Goal: Information Seeking & Learning: Find contact information

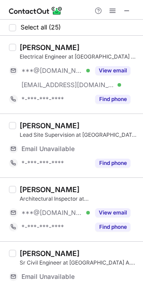
click at [55, 79] on div "[EMAIL_ADDRESS][DOMAIN_NAME] Verified" at bounding box center [49, 85] width 81 height 14
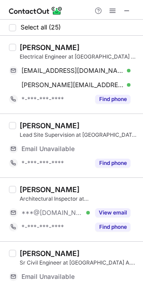
click at [31, 40] on div "[PERSON_NAME] Electrical Engineer at [GEOGRAPHIC_DATA] A. ElKhereiji (SAK) Engi…" at bounding box center [71, 75] width 143 height 78
copy div "FazlUllah"
drag, startPoint x: 63, startPoint y: 65, endPoint x: 127, endPoint y: 70, distance: 63.7
click at [63, 65] on div "[EMAIL_ADDRESS][DOMAIN_NAME] Verified Send email Copy" at bounding box center [70, 70] width 122 height 14
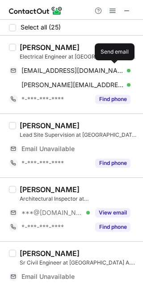
drag, startPoint x: 89, startPoint y: 84, endPoint x: 108, endPoint y: 84, distance: 18.8
click at [89, 84] on span "[PERSON_NAME][EMAIL_ADDRESS][DOMAIN_NAME]" at bounding box center [72, 85] width 102 height 8
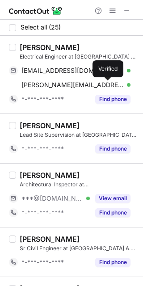
click at [54, 198] on span "***@gmail.com" at bounding box center [52, 199] width 62 height 8
click at [31, 174] on div "Ahmed Hussien" at bounding box center [50, 175] width 60 height 9
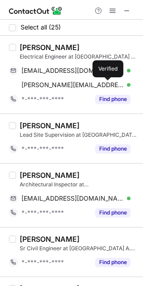
click at [31, 174] on div "Ahmed Hussien" at bounding box center [50, 175] width 60 height 9
copy div "Ahmed"
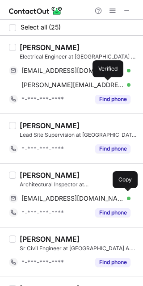
click at [61, 199] on span "engahmedhussien74@gmail.com" at bounding box center [72, 199] width 102 height 8
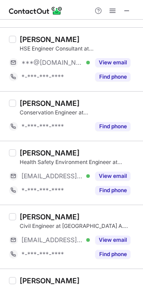
scroll to position [357, 0]
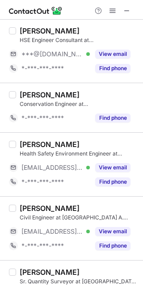
drag, startPoint x: 48, startPoint y: 57, endPoint x: 40, endPoint y: 48, distance: 12.4
click at [48, 57] on span "***@gmail.com" at bounding box center [52, 54] width 62 height 8
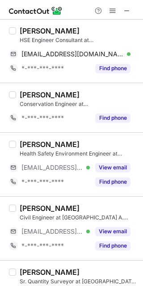
click at [22, 28] on div "Sultan Alsalem" at bounding box center [50, 30] width 60 height 9
copy div "Sultan"
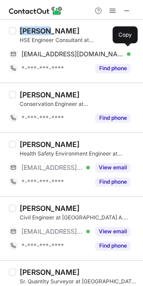
drag, startPoint x: 88, startPoint y: 51, endPoint x: 126, endPoint y: 87, distance: 52.5
click at [88, 51] on span "sultanalsalem3571@gmail.com" at bounding box center [72, 54] width 102 height 8
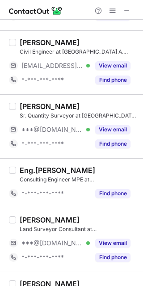
scroll to position [537, 0]
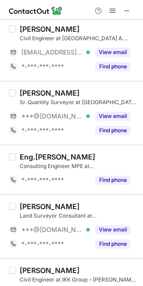
click at [54, 122] on div "***@gmail.com Verified" at bounding box center [49, 116] width 81 height 14
click at [28, 90] on div "Atif Mushtaq" at bounding box center [50, 93] width 60 height 9
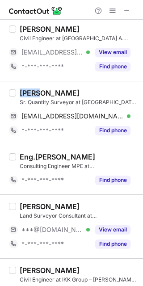
click at [28, 90] on div "Atif Mushtaq" at bounding box center [50, 93] width 60 height 9
copy div "Atif"
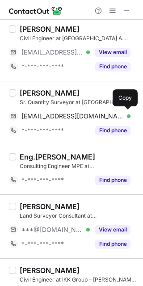
click at [70, 118] on span "aatifqs@gmail.com" at bounding box center [72, 116] width 102 height 8
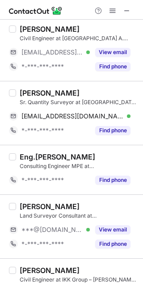
drag, startPoint x: 54, startPoint y: 229, endPoint x: 44, endPoint y: 213, distance: 17.9
click at [54, 229] on span "***@gmail.com" at bounding box center [52, 230] width 62 height 8
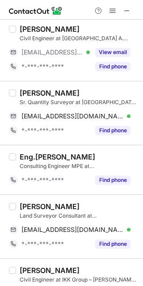
click at [37, 201] on div "Mohammad Shahid Land Surveyor Consultant at Solaiman A. ElKhereiji (SAK) Engine…" at bounding box center [71, 227] width 143 height 64
click at [37, 202] on div "Mohammad Shahid" at bounding box center [50, 206] width 60 height 9
click at [37, 205] on div "Mohammad Shahid" at bounding box center [50, 206] width 60 height 9
click at [37, 206] on div "Mohammad Shahid" at bounding box center [50, 206] width 60 height 9
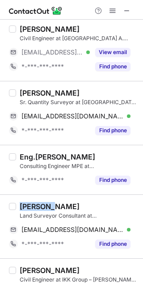
copy div "Mohammad"
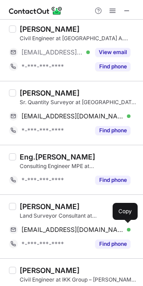
click at [53, 230] on span "lsmohammadshahid@gmail.com" at bounding box center [72, 230] width 102 height 8
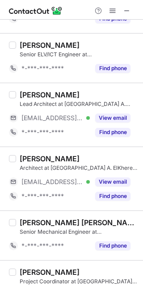
scroll to position [894, 0]
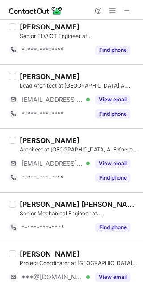
click at [47, 101] on span "***@yahoo.com.ph" at bounding box center [52, 100] width 62 height 8
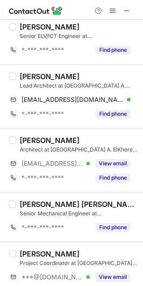
click at [38, 73] on div "GUILBERT APRUEBO" at bounding box center [50, 76] width 60 height 9
copy div "GUILBERT"
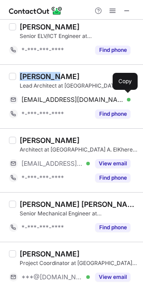
drag, startPoint x: 57, startPoint y: 98, endPoint x: 128, endPoint y: 115, distance: 73.5
click at [57, 98] on span "arch_gbertz14@yahoo.com.ph" at bounding box center [72, 100] width 102 height 8
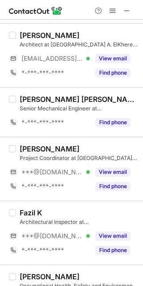
scroll to position [1013, 0]
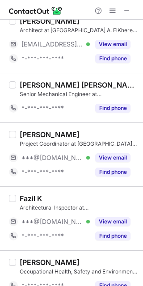
drag, startPoint x: 62, startPoint y: 160, endPoint x: 51, endPoint y: 149, distance: 15.8
click at [62, 160] on span "***@[DOMAIN_NAME]" at bounding box center [52, 158] width 62 height 8
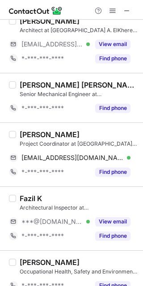
click at [30, 135] on div "Khader Mohiuddin M." at bounding box center [50, 134] width 60 height 9
copy div "Khader"
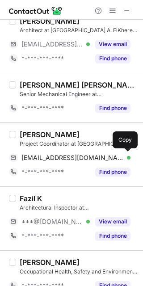
drag, startPoint x: 53, startPoint y: 155, endPoint x: 86, endPoint y: 156, distance: 33.1
click at [53, 156] on span "mkhader96@gmail.com" at bounding box center [72, 158] width 102 height 8
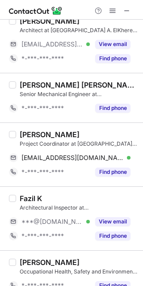
drag, startPoint x: 56, startPoint y: 223, endPoint x: 42, endPoint y: 210, distance: 19.6
click at [56, 222] on span "***@[DOMAIN_NAME]" at bounding box center [52, 222] width 62 height 8
click at [27, 196] on div "Fazil K" at bounding box center [31, 198] width 22 height 9
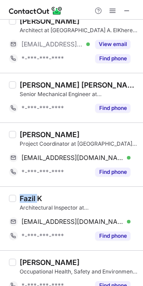
click at [27, 196] on div "Fazil K" at bounding box center [31, 198] width 22 height 9
copy div "Fazil"
drag, startPoint x: 59, startPoint y: 221, endPoint x: 89, endPoint y: 216, distance: 30.4
click at [59, 221] on span "fazilonly@gmail.com" at bounding box center [72, 222] width 102 height 8
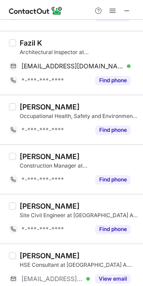
scroll to position [1192, 0]
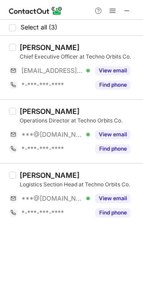
click at [33, 43] on div "Faraj Tahboub" at bounding box center [50, 47] width 60 height 9
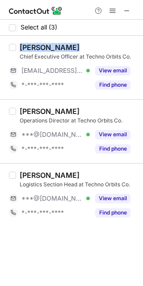
drag, startPoint x: 33, startPoint y: 42, endPoint x: 57, endPoint y: 48, distance: 24.4
click at [57, 48] on div "Faraj Tahboub" at bounding box center [50, 47] width 60 height 9
copy div "Faraj Tahboub"
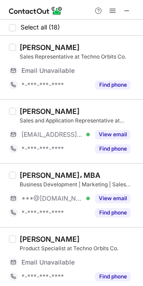
click at [65, 195] on span "***@hotmail.com" at bounding box center [52, 199] width 62 height 8
click at [27, 175] on div "Basim Hammad، MBA" at bounding box center [60, 175] width 81 height 9
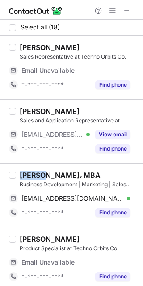
click at [27, 174] on div "Basim Hammad، MBA" at bounding box center [60, 175] width 81 height 9
copy div "Basim"
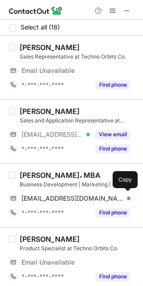
click at [59, 198] on span "bm_hammad@hotmail.com" at bounding box center [72, 199] width 102 height 8
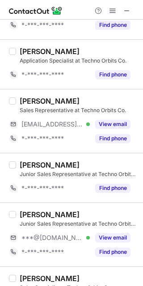
scroll to position [238, 0]
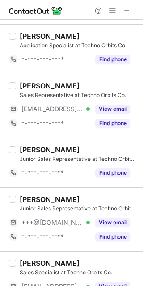
drag, startPoint x: 61, startPoint y: 223, endPoint x: 56, endPoint y: 218, distance: 7.0
click at [61, 223] on span "***@[DOMAIN_NAME]" at bounding box center [52, 223] width 62 height 8
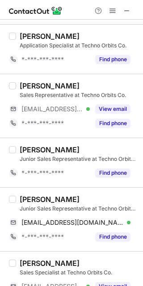
click at [26, 198] on div "ALI ALSALM" at bounding box center [50, 199] width 60 height 9
copy div "ALI"
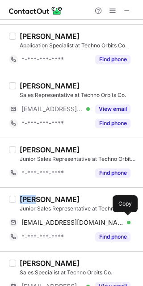
drag, startPoint x: 65, startPoint y: 224, endPoint x: 71, endPoint y: 222, distance: 6.1
click at [65, 224] on span "ahg510253@gmail.com" at bounding box center [72, 223] width 102 height 8
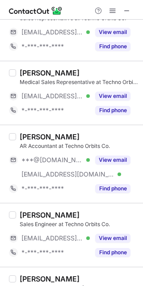
scroll to position [775, 0]
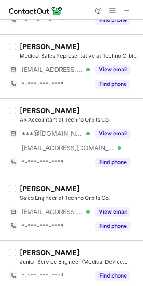
click at [47, 149] on span "***@technoorbits.com.sa" at bounding box center [67, 148] width 93 height 8
click at [29, 109] on div "MEEAD ALSHEHRI" at bounding box center [50, 110] width 60 height 9
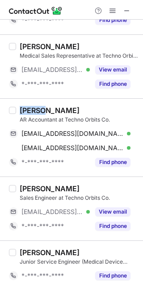
click at [29, 109] on div "MEEAD ALSHEHRI" at bounding box center [50, 110] width 60 height 9
copy div "MEEAD"
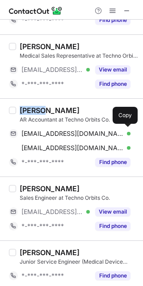
click at [54, 132] on span "mmm.a7@hotmail.com" at bounding box center [72, 134] width 102 height 8
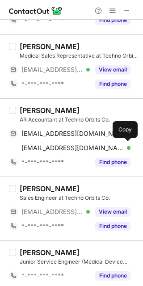
click at [82, 150] on span "meead.alshehri@technoorbits.com.sa" at bounding box center [72, 148] width 102 height 8
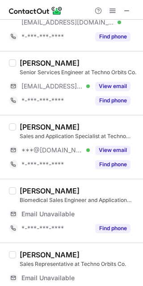
scroll to position [0, 0]
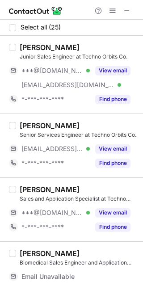
drag, startPoint x: 50, startPoint y: 80, endPoint x: 44, endPoint y: 72, distance: 9.6
click at [50, 80] on div "***@technoorbits.com.sa Verified" at bounding box center [49, 85] width 81 height 14
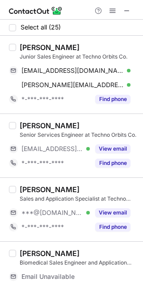
click at [24, 46] on div "Ahmed Alhammadi" at bounding box center [50, 47] width 60 height 9
click at [24, 45] on div "Ahmed Alhammadi" at bounding box center [50, 47] width 60 height 9
copy div "Ahmed"
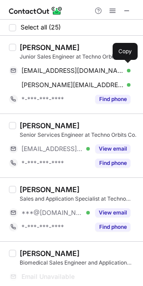
click at [62, 73] on span "ahmedhammadi02@gmail.com" at bounding box center [72, 71] width 102 height 8
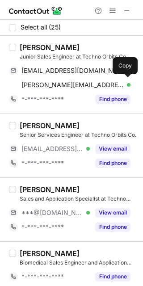
drag, startPoint x: 88, startPoint y: 82, endPoint x: 92, endPoint y: 86, distance: 5.7
click at [88, 82] on span "ahmed.alhammadi@technoorbits.com.sa" at bounding box center [72, 85] width 102 height 8
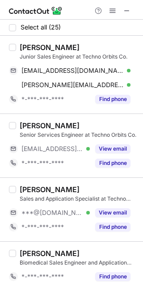
click at [40, 216] on span "***@hotmail.com" at bounding box center [52, 213] width 62 height 8
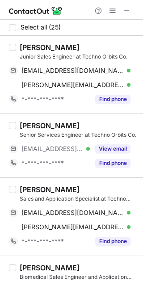
click at [35, 189] on div "Bader Almutairi" at bounding box center [50, 189] width 60 height 9
copy div "Bader"
drag, startPoint x: 80, startPoint y: 215, endPoint x: 130, endPoint y: 205, distance: 50.6
click at [80, 215] on span "bader93@hotmail.com" at bounding box center [72, 213] width 102 height 8
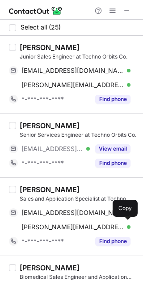
drag, startPoint x: 96, startPoint y: 223, endPoint x: 137, endPoint y: 212, distance: 42.2
click at [98, 223] on div "bader.almutairi@technoorbits.com.sa Verified Send email Copy" at bounding box center [70, 227] width 122 height 14
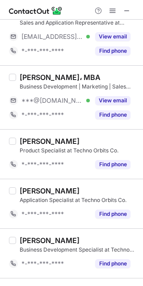
scroll to position [417, 0]
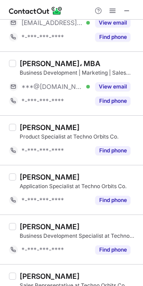
drag, startPoint x: 40, startPoint y: 86, endPoint x: 34, endPoint y: 79, distance: 8.9
click at [40, 86] on span "***@hotmail.com" at bounding box center [52, 87] width 62 height 8
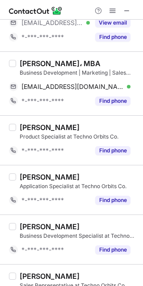
click at [23, 61] on div "Basim Hammad، MBA" at bounding box center [60, 63] width 81 height 9
copy div "Basim"
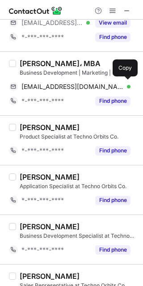
click at [28, 81] on div "bm_hammad@hotmail.com Verified Send email Copy" at bounding box center [70, 87] width 122 height 14
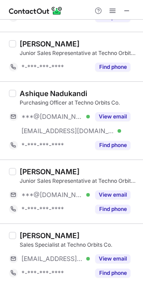
scroll to position [715, 0]
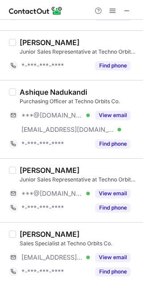
drag, startPoint x: 51, startPoint y: 120, endPoint x: 46, endPoint y: 99, distance: 21.6
click at [51, 120] on div "***@gmail.com Verified" at bounding box center [49, 115] width 81 height 14
click at [30, 89] on div "Ashique Nadukandi" at bounding box center [54, 92] width 68 height 9
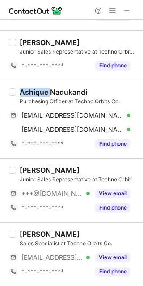
click at [30, 89] on div "Ashique Nadukandi" at bounding box center [54, 92] width 68 height 9
copy div "Ashique"
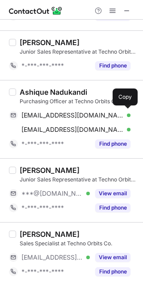
drag, startPoint x: 47, startPoint y: 114, endPoint x: 93, endPoint y: 143, distance: 54.5
click at [47, 114] on span "ashiquen100@gmail.com" at bounding box center [72, 115] width 102 height 8
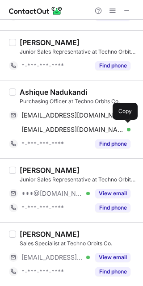
drag, startPoint x: 73, startPoint y: 127, endPoint x: 103, endPoint y: 161, distance: 45.6
click at [73, 127] on span "ashique.nadukandi@technoorbits.com.sa" at bounding box center [72, 130] width 102 height 8
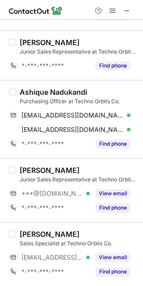
drag, startPoint x: 46, startPoint y: 192, endPoint x: 35, endPoint y: 173, distance: 22.2
click at [46, 192] on span "***@gmail.com" at bounding box center [52, 194] width 62 height 8
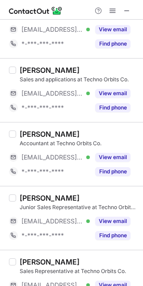
scroll to position [1013, 0]
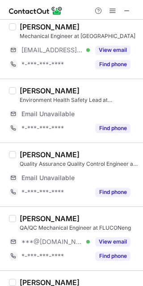
scroll to position [119, 0]
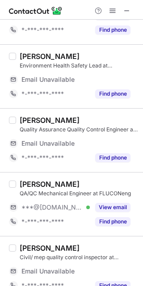
click at [51, 205] on span "***@outlook.com" at bounding box center [52, 207] width 62 height 8
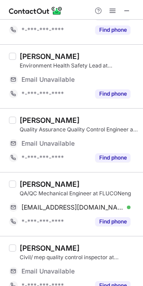
click at [31, 183] on div "Abdullah Khan Mohammed" at bounding box center [50, 184] width 60 height 9
click at [31, 181] on div "Abdullah Khan Mohammed" at bounding box center [50, 184] width 60 height 9
copy div "Abdullah"
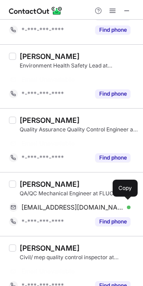
click at [68, 206] on span "khanmohdabdullah@outlook.com" at bounding box center [72, 207] width 102 height 8
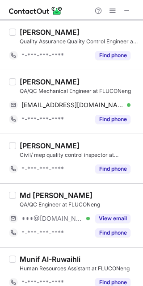
scroll to position [189, 0]
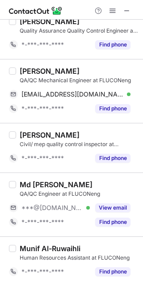
drag, startPoint x: 56, startPoint y: 209, endPoint x: 39, endPoint y: 196, distance: 22.0
click at [56, 209] on span "***@[DOMAIN_NAME]" at bounding box center [52, 208] width 62 height 8
click at [26, 186] on div "Md Arbaj khan" at bounding box center [56, 184] width 73 height 9
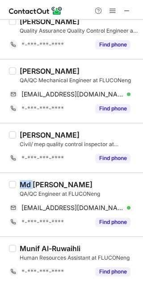
click at [26, 186] on div "Md Arbaj khan" at bounding box center [56, 184] width 73 height 9
copy div "Md"
click at [75, 202] on div "arbajkhan34@gmail.com Verified Send email Copy" at bounding box center [70, 208] width 122 height 14
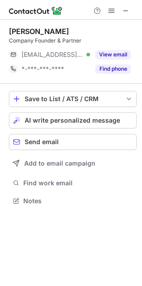
scroll to position [195, 142]
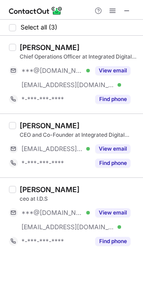
click at [26, 126] on div "[PERSON_NAME]" at bounding box center [50, 125] width 60 height 9
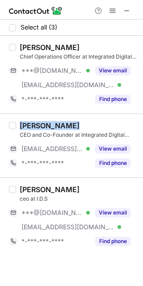
drag, startPoint x: 51, startPoint y: 126, endPoint x: 67, endPoint y: 126, distance: 16.1
click at [67, 126] on div "[PERSON_NAME]" at bounding box center [79, 125] width 118 height 9
copy div "[PERSON_NAME]"
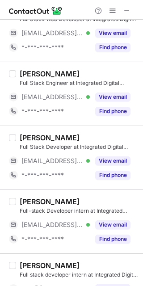
scroll to position [403, 0]
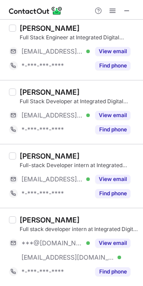
click at [59, 246] on span "***@gmail.com" at bounding box center [52, 243] width 62 height 8
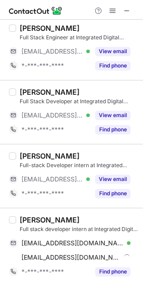
click at [30, 218] on div "Ahmad ALARAB" at bounding box center [50, 220] width 60 height 9
copy div "Ahmad"
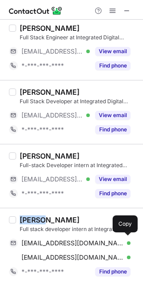
drag, startPoint x: 48, startPoint y: 240, endPoint x: 137, endPoint y: 241, distance: 89.4
click at [48, 240] on span "ahmadalarab011@gmail.com" at bounding box center [72, 243] width 102 height 8
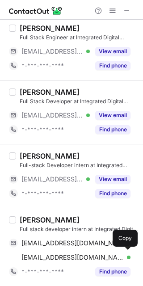
drag, startPoint x: 66, startPoint y: 260, endPoint x: 84, endPoint y: 257, distance: 17.6
click at [66, 260] on span "a.alarab@ids.com.lb" at bounding box center [72, 258] width 102 height 8
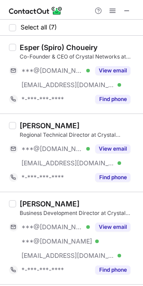
click at [29, 45] on div "Esper (Spiro) Choueiry" at bounding box center [59, 47] width 78 height 9
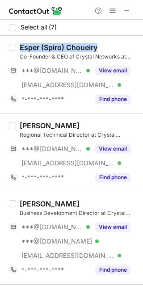
drag, startPoint x: 29, startPoint y: 45, endPoint x: 86, endPoint y: 50, distance: 57.9
click at [86, 50] on div "Esper (Spiro) Choueiry" at bounding box center [59, 47] width 78 height 9
copy div "Esper (Spiro) Choueiry"
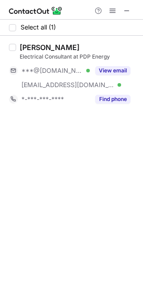
click at [50, 71] on span "***@[DOMAIN_NAME]" at bounding box center [52, 71] width 62 height 8
click at [23, 46] on div "Simon Abi akl" at bounding box center [50, 47] width 60 height 9
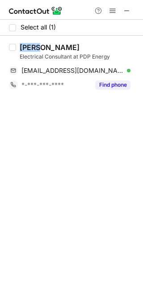
click at [24, 46] on div "Simon Abi akl" at bounding box center [50, 47] width 60 height 9
copy div "Simon"
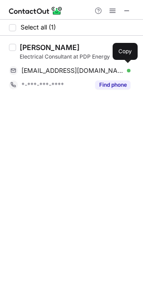
drag, startPoint x: 47, startPoint y: 65, endPoint x: 53, endPoint y: 66, distance: 5.9
click at [47, 65] on div "simonabiakl12@gmail.com Verified Send email Copy" at bounding box center [70, 70] width 122 height 14
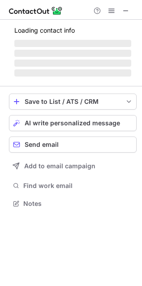
scroll to position [209, 142]
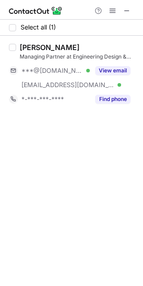
click at [29, 47] on div "[PERSON_NAME]" at bounding box center [50, 47] width 60 height 9
drag, startPoint x: 29, startPoint y: 47, endPoint x: 48, endPoint y: 47, distance: 19.2
click at [48, 47] on div "Imad Kozem" at bounding box center [50, 47] width 60 height 9
copy div "Imad Kozem"
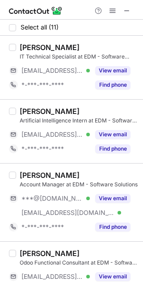
drag, startPoint x: 56, startPoint y: 199, endPoint x: 36, endPoint y: 176, distance: 30.1
click at [55, 199] on span "***@[DOMAIN_NAME]" at bounding box center [52, 199] width 62 height 8
click at [34, 174] on div "Amer Al Halabi" at bounding box center [50, 175] width 60 height 9
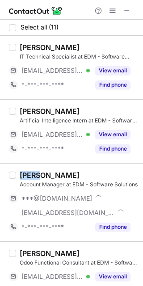
click at [34, 174] on div "Amer Al Halabi" at bounding box center [50, 175] width 60 height 9
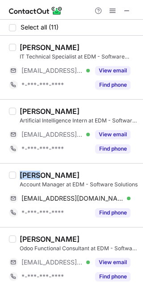
copy div "Amer"
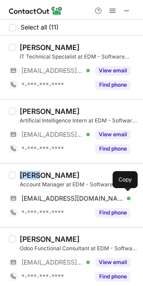
drag, startPoint x: 62, startPoint y: 194, endPoint x: 134, endPoint y: 169, distance: 76.4
click at [63, 195] on span "halabiamer77@gmail.com" at bounding box center [72, 199] width 102 height 8
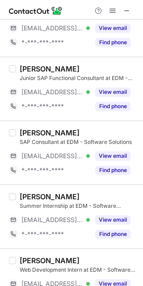
scroll to position [453, 0]
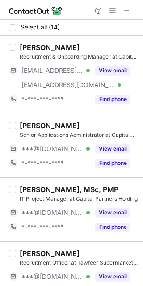
click at [56, 147] on span "***@[DOMAIN_NAME]" at bounding box center [52, 149] width 62 height 8
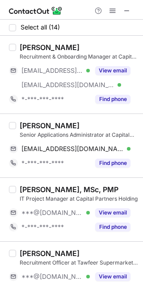
click at [28, 125] on div "[PERSON_NAME]" at bounding box center [50, 125] width 60 height 9
copy div "[PERSON_NAME]"
click at [68, 145] on span "mhammadvia@gmail.com" at bounding box center [72, 149] width 102 height 8
drag, startPoint x: 61, startPoint y: 216, endPoint x: 37, endPoint y: 205, distance: 26.6
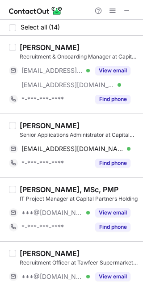
click at [58, 216] on span "***@[DOMAIN_NAME]" at bounding box center [52, 213] width 62 height 8
click at [29, 188] on div "Georges Haddad, MSc, PMP" at bounding box center [69, 189] width 99 height 9
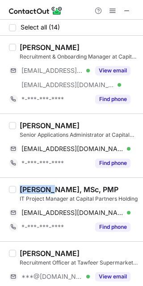
click at [29, 188] on div "Georges Haddad, MSc, PMP" at bounding box center [69, 189] width 99 height 9
copy div "Georges"
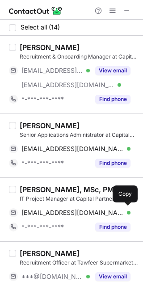
drag, startPoint x: 69, startPoint y: 213, endPoint x: 104, endPoint y: 207, distance: 35.7
click at [69, 213] on span "hghaddad@gmail.com" at bounding box center [72, 213] width 102 height 8
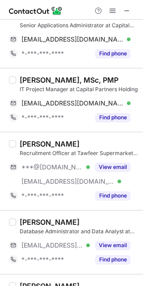
scroll to position [119, 0]
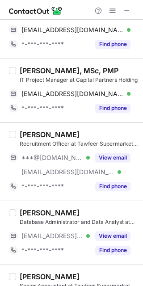
click at [53, 162] on div "***@gmail.com Verified" at bounding box center [49, 158] width 81 height 14
click at [25, 132] on div "Fatima Maaz" at bounding box center [50, 134] width 60 height 9
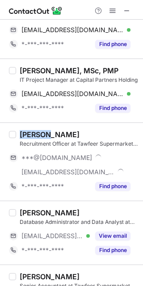
click at [25, 132] on div "Fatima Maaz" at bounding box center [50, 134] width 60 height 9
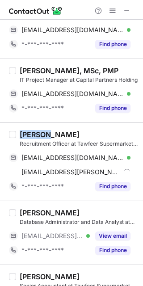
copy div "Fatima"
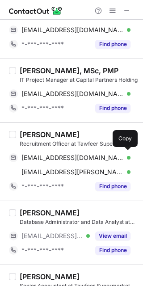
click at [86, 151] on div "fatimamaaz177@gmail.com Verified Send email Copy" at bounding box center [70, 158] width 122 height 14
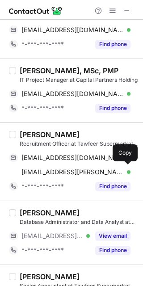
drag, startPoint x: 78, startPoint y: 165, endPoint x: 123, endPoint y: 161, distance: 45.0
click at [78, 165] on div "fatima.maaz@tawfeer.market Verified Send email Copy" at bounding box center [70, 172] width 122 height 14
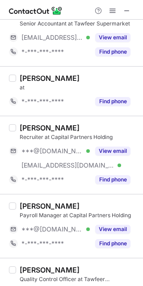
scroll to position [417, 0]
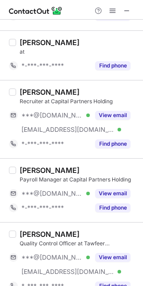
click at [42, 121] on div "***@gmail.com Verified" at bounding box center [49, 115] width 81 height 14
click at [24, 88] on div "Lama Snih" at bounding box center [50, 92] width 60 height 9
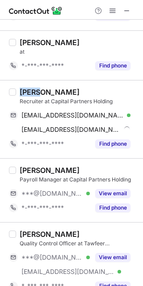
click at [24, 88] on div "Lama Snih" at bounding box center [50, 92] width 60 height 9
copy div "Lama"
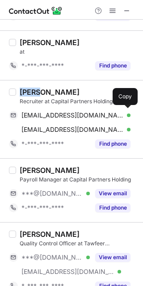
drag, startPoint x: 70, startPoint y: 118, endPoint x: 127, endPoint y: 128, distance: 57.8
click at [70, 118] on span "lamasnih@gmail.com" at bounding box center [72, 115] width 102 height 8
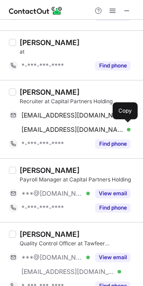
drag, startPoint x: 62, startPoint y: 131, endPoint x: 121, endPoint y: 144, distance: 60.5
click at [62, 131] on span "lama.snih@tawfeer.market" at bounding box center [72, 130] width 102 height 8
click at [45, 196] on span "***@[DOMAIN_NAME]" at bounding box center [52, 194] width 62 height 8
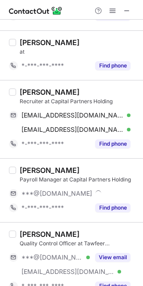
click at [31, 177] on div "Payroll Manager at Capital Partners Holding" at bounding box center [79, 180] width 118 height 8
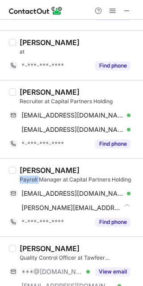
click at [31, 177] on div "Payroll Manager at Capital Partners Holding" at bounding box center [79, 180] width 118 height 8
click at [30, 165] on div "Hany Chalhoub Payroll Manager at Capital Partners Holding hanychalhoub@gmail.co…" at bounding box center [71, 197] width 143 height 78
click at [30, 166] on div "Hany Chalhoub" at bounding box center [50, 170] width 60 height 9
copy div "Hany"
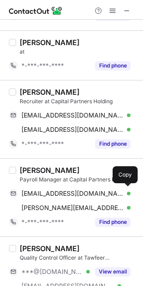
click at [72, 194] on span "hanychalhoub@gmail.com" at bounding box center [72, 194] width 102 height 8
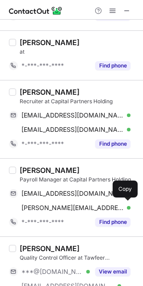
drag, startPoint x: 61, startPoint y: 204, endPoint x: 85, endPoint y: 197, distance: 25.3
click at [61, 204] on span "hany.chalhoub@tawfeer.market" at bounding box center [72, 208] width 102 height 8
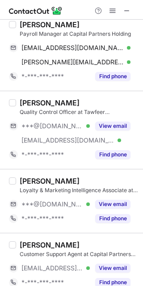
scroll to position [596, 0]
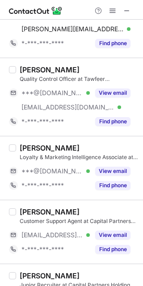
drag, startPoint x: 51, startPoint y: 102, endPoint x: 31, endPoint y: 79, distance: 30.4
click at [51, 102] on div "***@tawfeer.market Verified" at bounding box center [49, 107] width 81 height 14
click at [25, 65] on div "Abbas Bechara" at bounding box center [50, 69] width 60 height 9
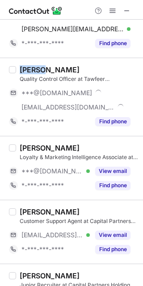
click at [25, 65] on div "Abbas Bechara" at bounding box center [50, 69] width 60 height 9
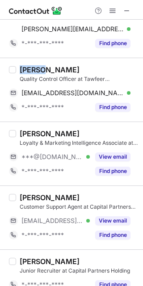
copy div "Abbas"
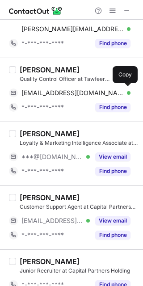
drag, startPoint x: 79, startPoint y: 93, endPoint x: 84, endPoint y: 92, distance: 5.1
click at [79, 93] on span "abbasbechara0@hotmail.com" at bounding box center [72, 93] width 102 height 8
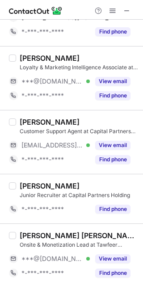
scroll to position [673, 0]
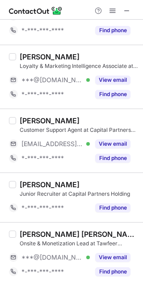
drag, startPoint x: 55, startPoint y: 253, endPoint x: 38, endPoint y: 237, distance: 23.5
click at [55, 253] on div "***@gmail.com Verified" at bounding box center [49, 257] width 81 height 14
click at [25, 234] on div "Sara Maria El Dib" at bounding box center [79, 234] width 118 height 9
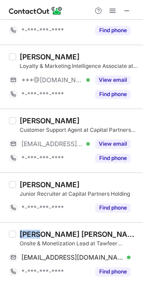
click at [25, 234] on div "Sara Maria El Dib" at bounding box center [79, 234] width 118 height 9
copy div "Sara"
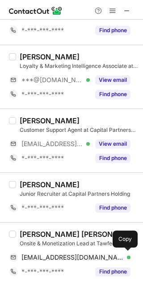
drag, startPoint x: 62, startPoint y: 258, endPoint x: 120, endPoint y: 234, distance: 62.9
click at [62, 258] on span "smeldib@gmail.com" at bounding box center [72, 258] width 102 height 8
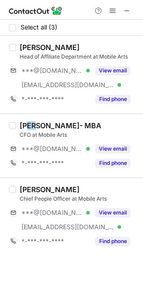
drag, startPoint x: 29, startPoint y: 126, endPoint x: 34, endPoint y: 125, distance: 5.4
click at [34, 125] on div "Hratch Keoseoghli- MBA" at bounding box center [61, 125] width 82 height 9
click at [34, 124] on div "Hratch Keoseoghli- MBA" at bounding box center [61, 125] width 82 height 9
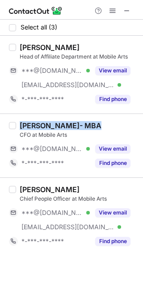
drag, startPoint x: 34, startPoint y: 124, endPoint x: 113, endPoint y: 122, distance: 78.3
click at [113, 122] on div "Hratch Keoseoghli- MBA" at bounding box center [79, 125] width 118 height 9
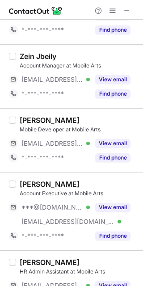
scroll to position [178, 0]
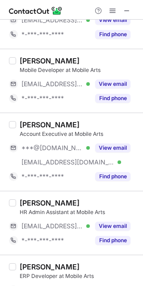
click at [50, 153] on div "***@hotmail.com Verified" at bounding box center [49, 148] width 81 height 14
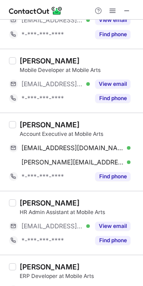
click at [27, 119] on div "Ward Haidar Account Executive at Mobile Arts wardhaidar1@hotmail.com Verified S…" at bounding box center [71, 152] width 143 height 78
copy div "Ward"
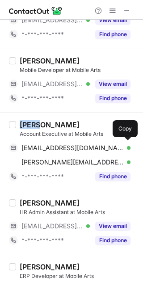
click at [55, 149] on span "wardhaidar1@hotmail.com" at bounding box center [72, 148] width 102 height 8
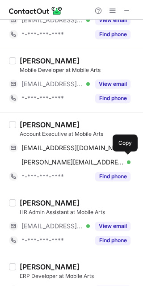
click at [85, 156] on div "ward.haidar@mobileartsme.com Verified Send email Copy" at bounding box center [70, 162] width 122 height 14
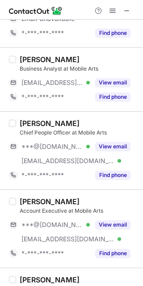
scroll to position [656, 0]
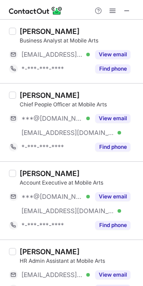
click at [59, 131] on span "***@mobileartsme.com" at bounding box center [67, 133] width 93 height 8
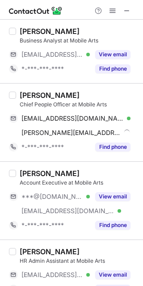
click at [30, 95] on div "Lucienne Hanna" at bounding box center [50, 95] width 60 height 9
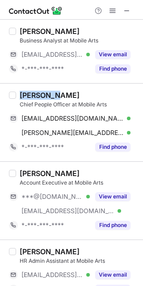
click at [30, 95] on div "Lucienne Hanna" at bounding box center [50, 95] width 60 height 9
copy div "Lucienne"
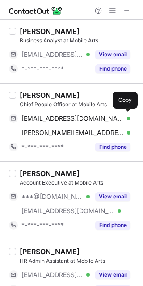
click at [57, 115] on span "lumiere25@hotmail.com" at bounding box center [72, 118] width 102 height 8
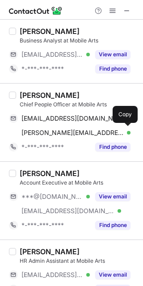
click at [81, 131] on span "lucienne.hanna@mobileartsme.com" at bounding box center [72, 133] width 102 height 8
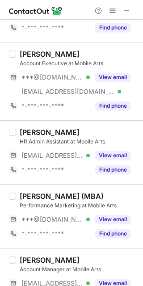
scroll to position [806, 0]
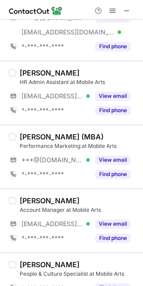
click at [54, 157] on span "***@[DOMAIN_NAME]" at bounding box center [52, 160] width 62 height 8
click at [23, 135] on div "Ali Jaber (MBA)" at bounding box center [62, 136] width 84 height 9
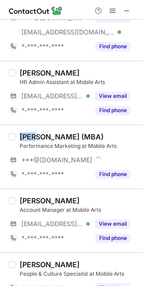
click at [23, 135] on div "Ali Jaber (MBA)" at bounding box center [62, 136] width 84 height 9
copy div "[PERSON_NAME]"
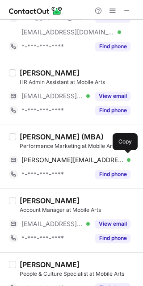
drag, startPoint x: 59, startPoint y: 159, endPoint x: 112, endPoint y: 135, distance: 57.8
click at [59, 159] on span "ali-jaber.97@hotmail.com" at bounding box center [72, 160] width 102 height 8
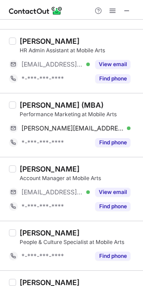
scroll to position [925, 0]
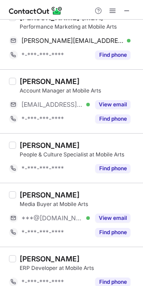
drag, startPoint x: 47, startPoint y: 220, endPoint x: 46, endPoint y: 213, distance: 6.9
click at [47, 220] on span "***@[DOMAIN_NAME]" at bounding box center [52, 218] width 62 height 8
click at [30, 191] on div "Kamal Moadad" at bounding box center [50, 194] width 60 height 9
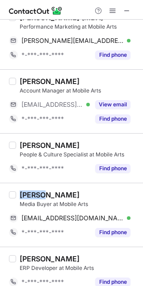
click at [30, 191] on div "Kamal Moadad" at bounding box center [50, 194] width 60 height 9
copy div "Kamal"
click at [69, 220] on span "kamalmoadad120@gmail.com" at bounding box center [72, 218] width 102 height 8
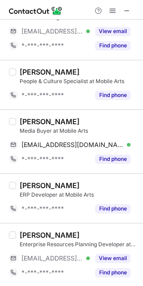
scroll to position [1000, 0]
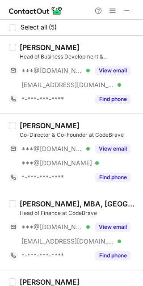
click at [31, 126] on div "[PERSON_NAME]" at bounding box center [50, 125] width 60 height 9
drag, startPoint x: 31, startPoint y: 126, endPoint x: 46, endPoint y: 124, distance: 14.4
click at [46, 125] on div "[PERSON_NAME]" at bounding box center [50, 125] width 60 height 9
copy div "[PERSON_NAME]"
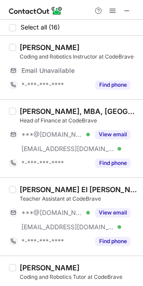
click at [47, 148] on span "[EMAIL_ADDRESS][DOMAIN_NAME]" at bounding box center [67, 149] width 93 height 8
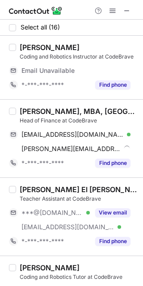
click at [25, 114] on div "[PERSON_NAME], MBA, [GEOGRAPHIC_DATA]" at bounding box center [79, 111] width 118 height 9
copy div "[PERSON_NAME]"
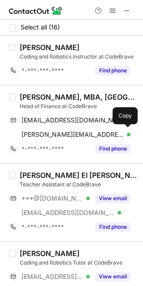
drag, startPoint x: 78, startPoint y: 134, endPoint x: 107, endPoint y: 118, distance: 33.0
click at [78, 134] on span "[PERSON_NAME][EMAIL_ADDRESS][DOMAIN_NAME]" at bounding box center [72, 135] width 102 height 8
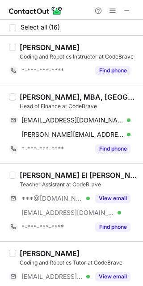
drag, startPoint x: 50, startPoint y: 134, endPoint x: 114, endPoint y: 120, distance: 65.4
click at [50, 134] on span "[PERSON_NAME][EMAIL_ADDRESS][DOMAIN_NAME]" at bounding box center [72, 135] width 102 height 8
click at [48, 208] on div "[EMAIL_ADDRESS][DOMAIN_NAME] Verified" at bounding box center [49, 213] width 81 height 14
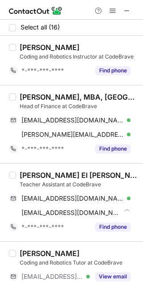
click at [23, 175] on div "[PERSON_NAME] El [PERSON_NAME]" at bounding box center [79, 175] width 118 height 9
copy div "Raed"
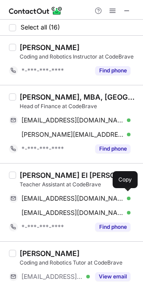
click at [80, 195] on span "[EMAIL_ADDRESS][DOMAIN_NAME]" at bounding box center [72, 199] width 102 height 8
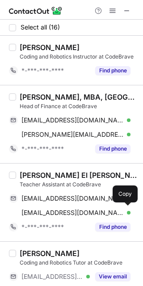
click at [64, 210] on span "[EMAIL_ADDRESS][DOMAIN_NAME]" at bounding box center [72, 213] width 102 height 8
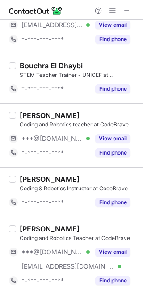
scroll to position [537, 0]
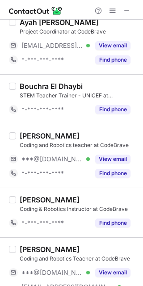
drag, startPoint x: 39, startPoint y: 162, endPoint x: 34, endPoint y: 148, distance: 15.4
click at [39, 162] on span "***@[DOMAIN_NAME]" at bounding box center [52, 159] width 62 height 8
click at [23, 130] on div "[PERSON_NAME] Coding and Robotics teacher at CodeBrave ***@[DOMAIN_NAME] *-***-…" at bounding box center [71, 156] width 143 height 64
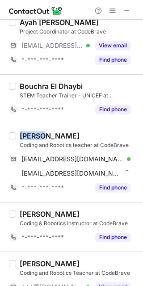
click at [23, 130] on div "Sanaa Ismail Coding and Robotics teacher at CodeBrave sanaaismeel2001@gmail.com…" at bounding box center [71, 163] width 143 height 78
copy div "Sanaa"
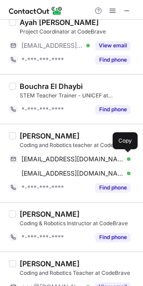
click at [60, 161] on span "sanaaismeel2001@gmail.com" at bounding box center [72, 159] width 102 height 8
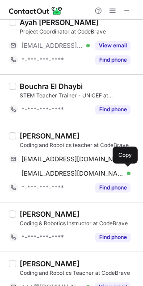
click at [51, 170] on span "sanaa@codebrave.org" at bounding box center [72, 173] width 102 height 8
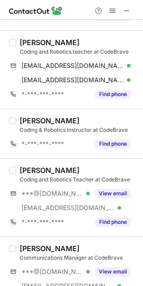
scroll to position [656, 0]
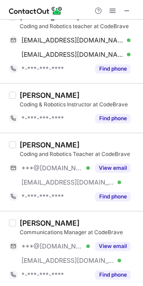
drag, startPoint x: 48, startPoint y: 172, endPoint x: 47, endPoint y: 167, distance: 4.8
click at [48, 172] on span "***@outlook.com" at bounding box center [52, 168] width 62 height 8
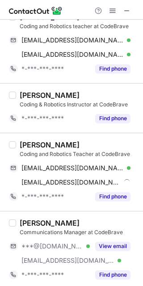
click at [25, 142] on div "Hoda Nohra" at bounding box center [50, 144] width 60 height 9
copy div "Hoda"
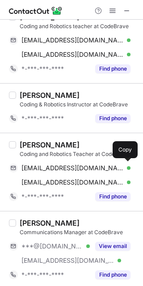
click at [62, 166] on span "hoda.nohra@outlook.com" at bounding box center [72, 168] width 102 height 8
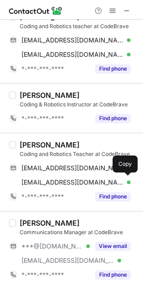
click at [76, 178] on span "hoda@codebrave.org" at bounding box center [72, 182] width 102 height 8
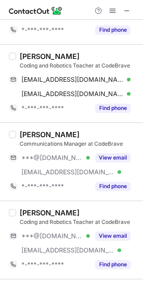
scroll to position [775, 0]
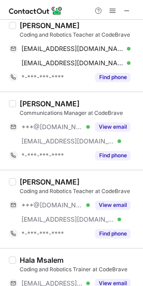
drag, startPoint x: 36, startPoint y: 142, endPoint x: 21, endPoint y: 128, distance: 20.6
click at [36, 141] on span "***@codebrave.org" at bounding box center [67, 141] width 93 height 8
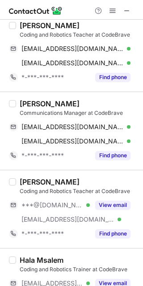
click at [23, 101] on div "Ali Al Ayash" at bounding box center [50, 103] width 60 height 9
copy div "[PERSON_NAME]"
click at [56, 127] on span "aliayashblps@gmail.com" at bounding box center [72, 127] width 102 height 8
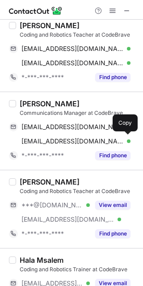
click at [61, 140] on span "ali@codebrave.org" at bounding box center [72, 141] width 102 height 8
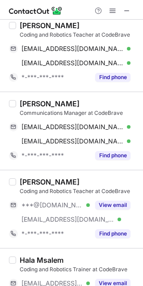
drag, startPoint x: 54, startPoint y: 210, endPoint x: 31, endPoint y: 187, distance: 31.9
click at [54, 209] on span "***@[DOMAIN_NAME]" at bounding box center [52, 205] width 62 height 8
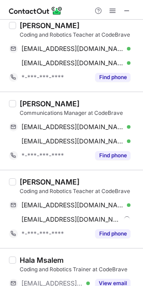
click at [25, 177] on div "Shaymaa Hayek Coding and Robotics Teacher at CodeBrave shaymaahayek3@gmail.com …" at bounding box center [71, 209] width 143 height 78
copy div "Shaymaa"
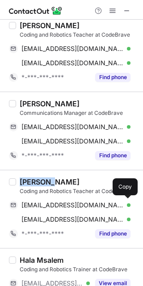
drag, startPoint x: 75, startPoint y: 203, endPoint x: 136, endPoint y: 207, distance: 61.0
click at [74, 203] on span "shaymaahayek3@gmail.com" at bounding box center [72, 205] width 102 height 8
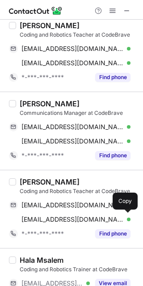
drag, startPoint x: 44, startPoint y: 219, endPoint x: 103, endPoint y: 220, distance: 59.0
click at [44, 219] on span "shaymaa@codebrave.org" at bounding box center [72, 220] width 102 height 8
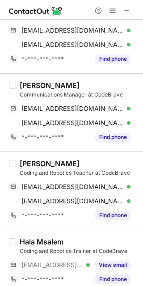
scroll to position [801, 0]
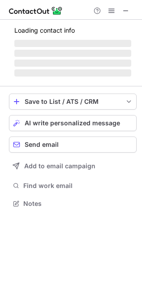
scroll to position [217, 142]
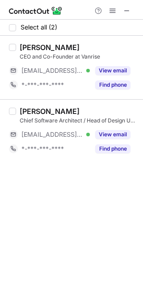
click at [28, 47] on div "[PERSON_NAME]" at bounding box center [50, 47] width 60 height 9
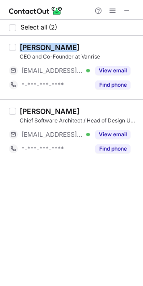
drag, startPoint x: 28, startPoint y: 47, endPoint x: 51, endPoint y: 47, distance: 22.4
click at [51, 47] on div "[PERSON_NAME]" at bounding box center [50, 47] width 60 height 9
copy div "[PERSON_NAME]"
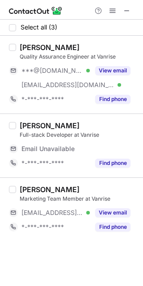
click at [62, 71] on span "***@[DOMAIN_NAME]" at bounding box center [52, 71] width 62 height 8
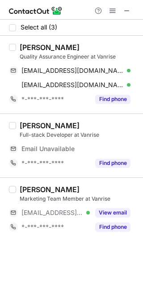
click at [22, 46] on div "[PERSON_NAME]" at bounding box center [50, 47] width 60 height 9
click at [23, 46] on div "[PERSON_NAME]" at bounding box center [50, 47] width 60 height 9
copy div "[PERSON_NAME]"
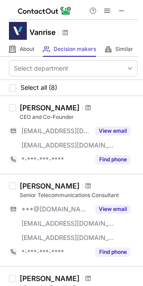
click at [33, 103] on div "Jamal Anouti" at bounding box center [50, 107] width 60 height 9
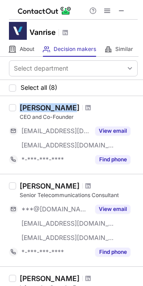
drag, startPoint x: 33, startPoint y: 103, endPoint x: 58, endPoint y: 106, distance: 24.8
click at [58, 106] on div "Jamal Anouti" at bounding box center [50, 107] width 60 height 9
copy div "Jamal Anouti"
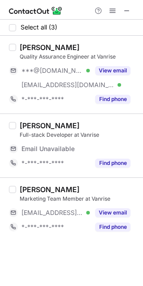
click at [48, 80] on div "[EMAIL_ADDRESS][DOMAIN_NAME] Verified" at bounding box center [49, 85] width 81 height 14
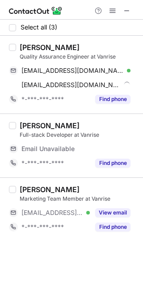
click at [23, 46] on div "[PERSON_NAME]" at bounding box center [50, 47] width 60 height 9
copy div "[PERSON_NAME]"
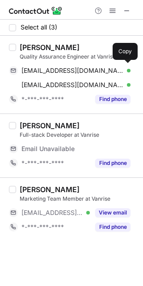
drag, startPoint x: 51, startPoint y: 68, endPoint x: 56, endPoint y: 70, distance: 5.7
click at [51, 68] on span "[EMAIL_ADDRESS][DOMAIN_NAME]" at bounding box center [72, 71] width 102 height 8
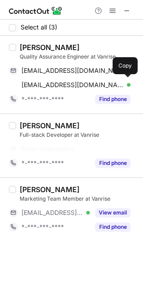
drag, startPoint x: 70, startPoint y: 86, endPoint x: 86, endPoint y: 92, distance: 17.7
click at [70, 86] on span "[EMAIL_ADDRESS][DOMAIN_NAME]" at bounding box center [72, 85] width 102 height 8
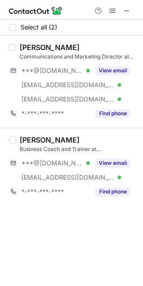
click at [54, 95] on span "***@mindnavy.com" at bounding box center [67, 99] width 93 height 8
drag, startPoint x: 56, startPoint y: 169, endPoint x: 42, endPoint y: 122, distance: 48.8
click at [56, 164] on div "***@gmail.com Verified" at bounding box center [49, 163] width 81 height 14
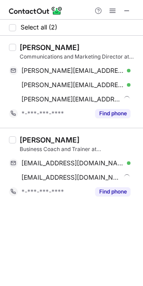
click at [29, 50] on div "Sarah Waizani" at bounding box center [50, 47] width 60 height 9
copy div "Sarah"
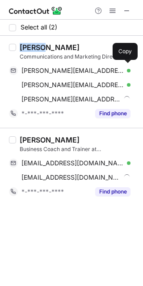
click at [47, 71] on span "sarah_waizani@hotmail.com" at bounding box center [72, 71] width 102 height 8
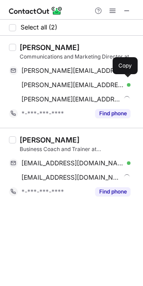
drag, startPoint x: 60, startPoint y: 84, endPoint x: 73, endPoint y: 86, distance: 13.2
click at [60, 84] on span "sarah.wiazani@liu.edu.lb" at bounding box center [72, 85] width 102 height 8
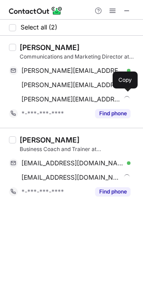
click at [42, 102] on span "sarah@mindnavy.com" at bounding box center [70, 99] width 99 height 8
click at [20, 138] on div "Gaëlle Abou Antoun" at bounding box center [50, 139] width 60 height 9
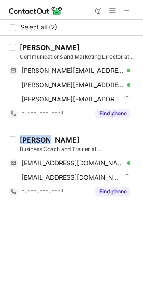
click at [20, 138] on div "Gaëlle Abou Antoun" at bounding box center [50, 139] width 60 height 9
copy div "Gaëlle"
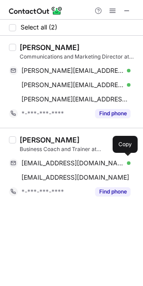
drag, startPoint x: 72, startPoint y: 162, endPoint x: 111, endPoint y: 176, distance: 41.2
click at [71, 162] on span "gaelleabouantoun@gmail.com" at bounding box center [72, 163] width 102 height 8
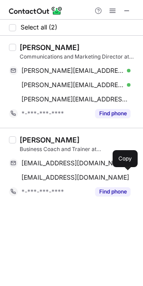
click at [52, 178] on span "gaelle@mindnavy.com" at bounding box center [75, 178] width 108 height 8
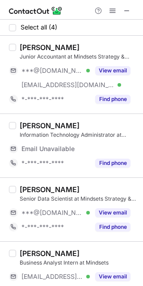
click at [52, 75] on div "***@hotmail.com Verified" at bounding box center [49, 70] width 81 height 14
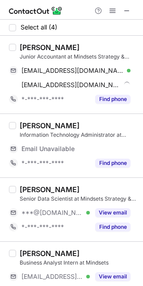
click at [24, 49] on div "Rama Fattouh" at bounding box center [50, 47] width 60 height 9
copy div "Rama"
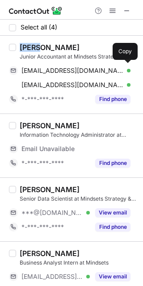
click at [42, 65] on div "rama-fattouh@hotmail.com Verified Send email Copy" at bounding box center [70, 70] width 122 height 14
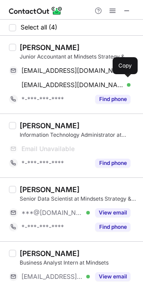
click at [61, 85] on span "rfattouh@mindsetsadvisors.com" at bounding box center [72, 85] width 102 height 8
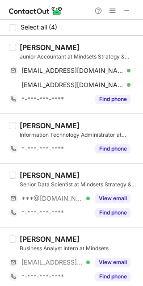
click at [47, 199] on span "***@[DOMAIN_NAME]" at bounding box center [52, 199] width 62 height 8
click at [31, 177] on div "Arwa Awad" at bounding box center [50, 175] width 60 height 9
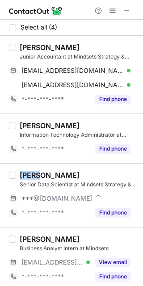
click at [31, 177] on div "Arwa Awad" at bounding box center [50, 175] width 60 height 9
copy div "Arwa"
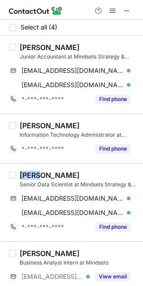
click at [64, 202] on span "arwaaawad@gmail.com" at bounding box center [72, 199] width 102 height 8
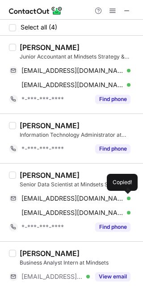
click at [63, 196] on span "arwaaawad@gmail.com" at bounding box center [72, 199] width 102 height 8
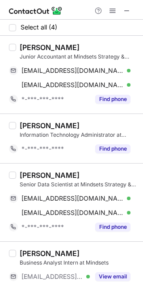
click at [73, 194] on div "arwaaawad@gmail.com Verified Send email Copy" at bounding box center [70, 198] width 122 height 14
drag, startPoint x: 77, startPoint y: 212, endPoint x: 128, endPoint y: 210, distance: 51.0
click at [77, 212] on span "aawad@mindsetsadvisors.com" at bounding box center [72, 213] width 102 height 8
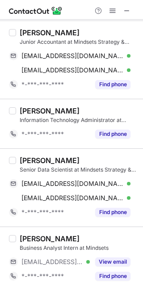
scroll to position [19, 0]
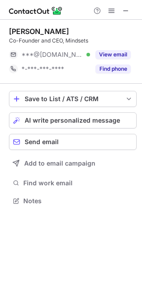
scroll to position [195, 142]
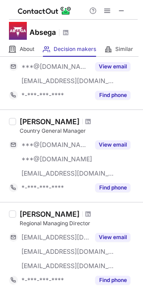
scroll to position [119, 0]
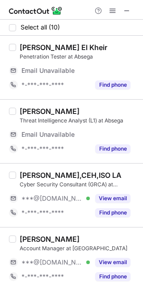
drag, startPoint x: 52, startPoint y: 194, endPoint x: 40, endPoint y: 184, distance: 15.6
click at [52, 195] on span "***@[DOMAIN_NAME]" at bounding box center [52, 199] width 62 height 8
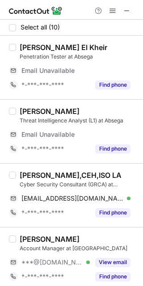
click at [30, 173] on div "[PERSON_NAME],CEH,ISO LA" at bounding box center [71, 175] width 102 height 9
copy div "[PERSON_NAME]"
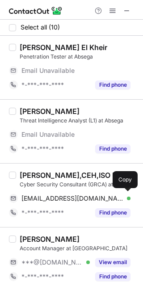
click at [79, 199] on span "[EMAIL_ADDRESS][DOMAIN_NAME]" at bounding box center [72, 199] width 102 height 8
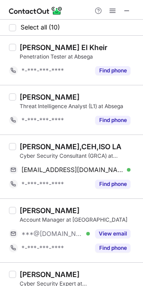
drag, startPoint x: 47, startPoint y: 235, endPoint x: 20, endPoint y: 216, distance: 32.8
click at [47, 235] on span "***@[DOMAIN_NAME]" at bounding box center [52, 234] width 62 height 8
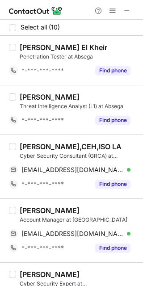
click at [28, 209] on div "[PERSON_NAME]" at bounding box center [50, 210] width 60 height 9
copy div "[PERSON_NAME]"
drag, startPoint x: 68, startPoint y: 230, endPoint x: 123, endPoint y: 202, distance: 62.4
click at [69, 231] on span "[EMAIL_ADDRESS][DOMAIN_NAME]" at bounding box center [72, 234] width 102 height 8
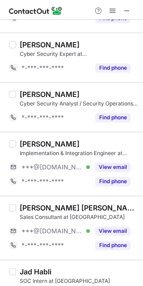
scroll to position [238, 0]
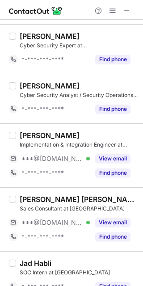
drag, startPoint x: 48, startPoint y: 157, endPoint x: 31, endPoint y: 145, distance: 20.6
click at [48, 157] on span "***@[DOMAIN_NAME]" at bounding box center [52, 159] width 62 height 8
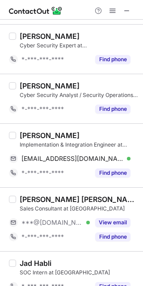
click at [22, 134] on div "[PERSON_NAME]" at bounding box center [50, 135] width 60 height 9
copy div "Charbel"
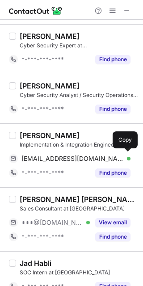
drag, startPoint x: 64, startPoint y: 157, endPoint x: 96, endPoint y: 158, distance: 31.3
click at [64, 157] on span "[EMAIL_ADDRESS][DOMAIN_NAME]" at bounding box center [72, 159] width 102 height 8
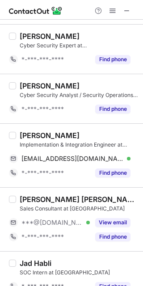
drag, startPoint x: 39, startPoint y: 221, endPoint x: 26, endPoint y: 203, distance: 22.4
click at [39, 221] on span "***@[DOMAIN_NAME]" at bounding box center [52, 223] width 62 height 8
click at [25, 198] on div "[PERSON_NAME] [PERSON_NAME]" at bounding box center [79, 199] width 118 height 9
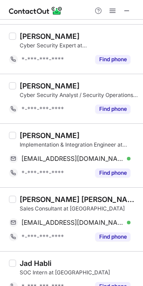
click at [25, 198] on div "[PERSON_NAME] [PERSON_NAME]" at bounding box center [79, 199] width 118 height 9
copy div "[PERSON_NAME]"
click at [81, 220] on span "[EMAIL_ADDRESS][DOMAIN_NAME]" at bounding box center [72, 223] width 102 height 8
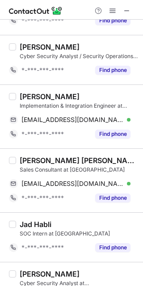
scroll to position [303, 0]
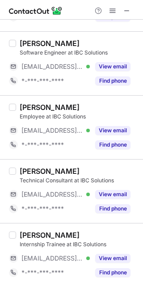
scroll to position [68, 0]
